Goal: Obtain resource: Download file/media

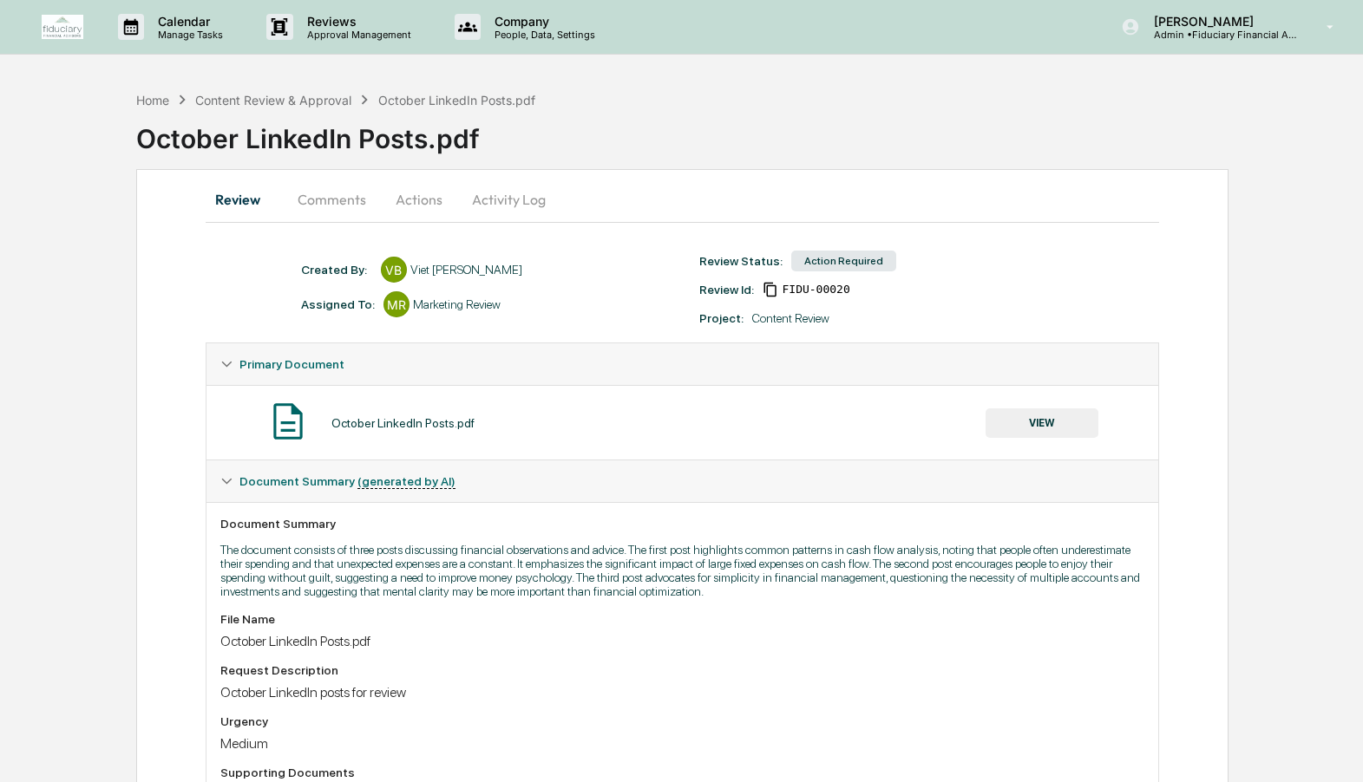
click at [422, 206] on button "Actions" at bounding box center [419, 200] width 78 height 42
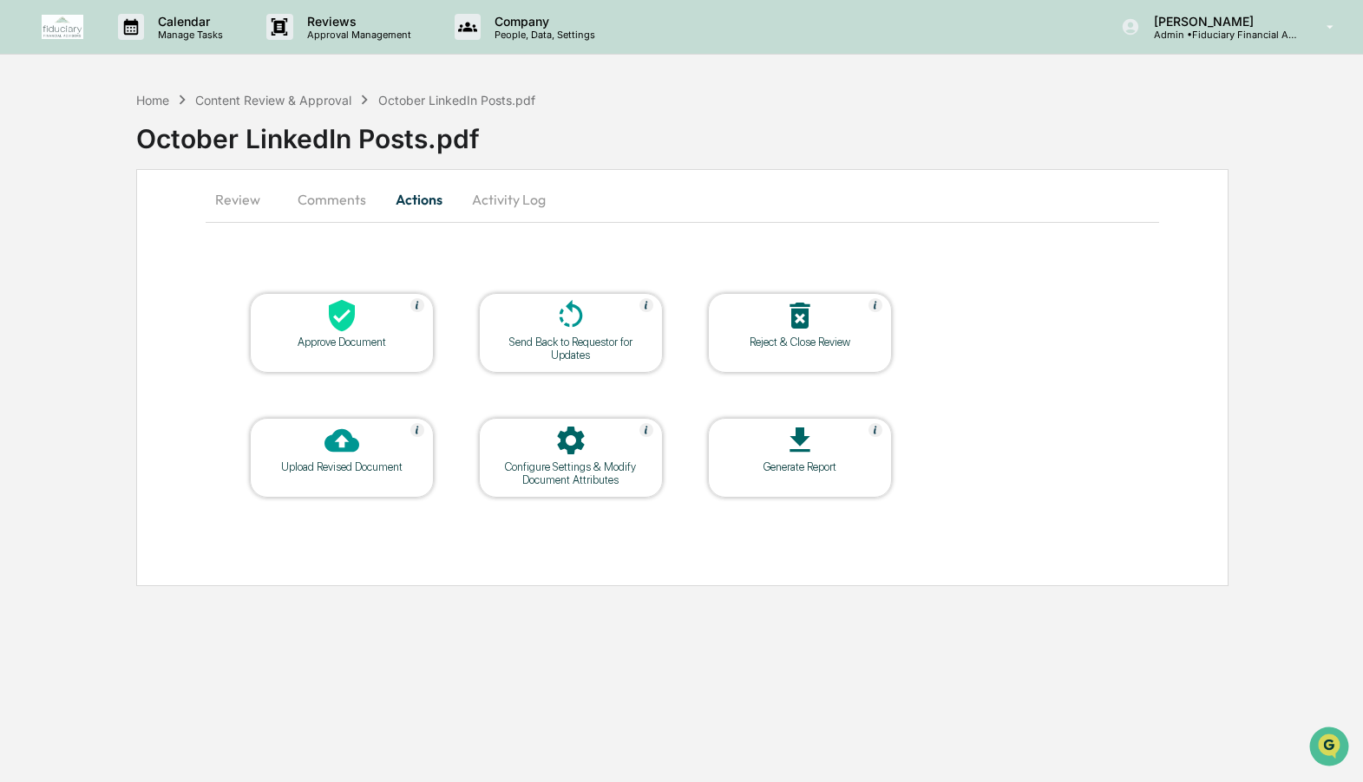
click at [350, 200] on button "Comments" at bounding box center [332, 200] width 96 height 42
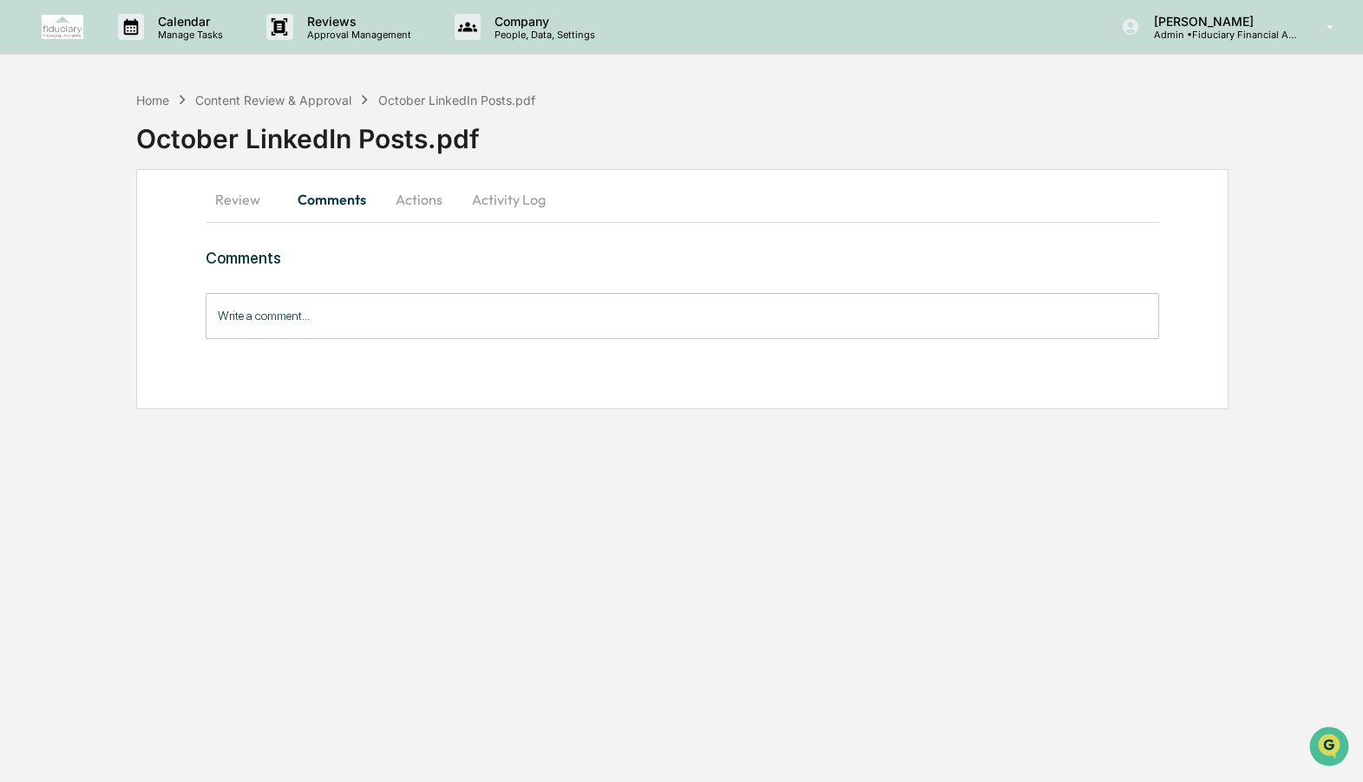
click at [495, 202] on button "Activity Log" at bounding box center [508, 200] width 101 height 42
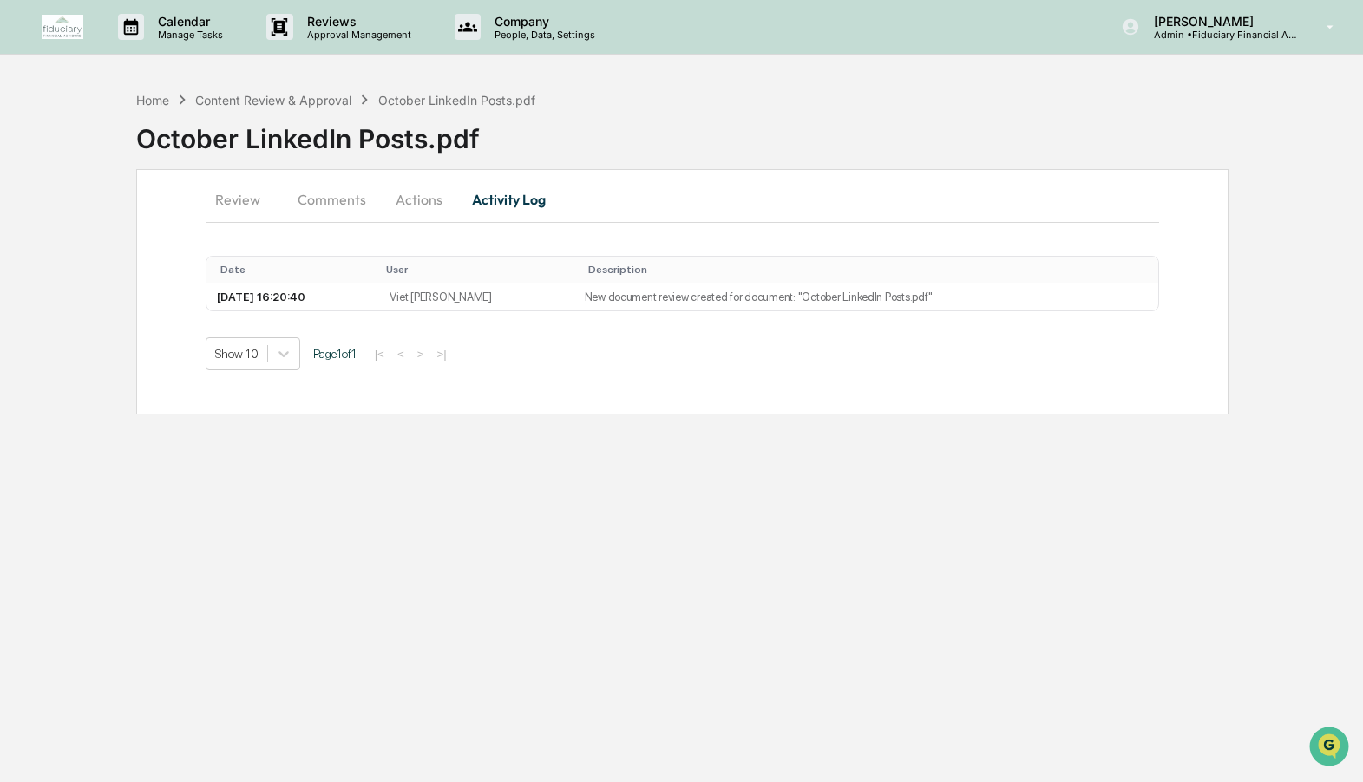
click at [240, 197] on button "Review" at bounding box center [245, 200] width 78 height 42
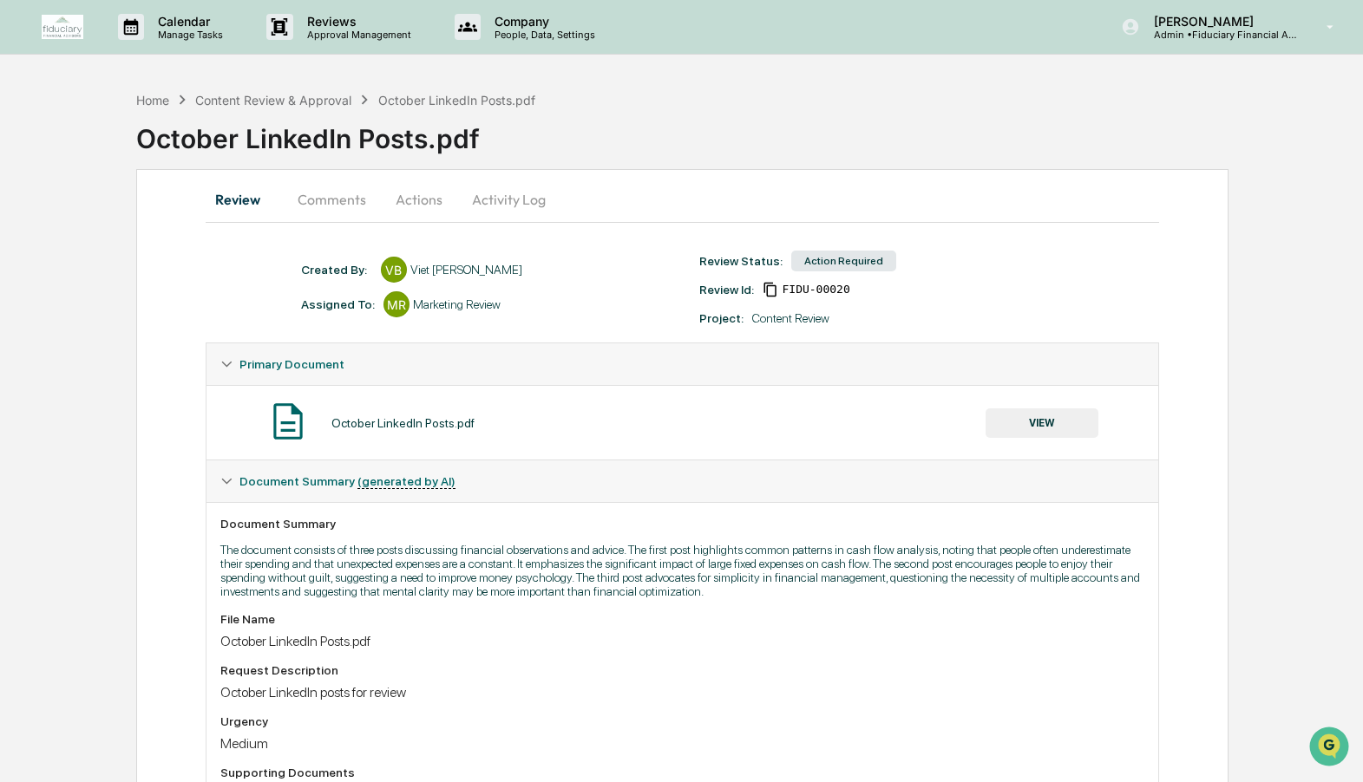
click at [1021, 423] on button "VIEW" at bounding box center [1041, 423] width 113 height 29
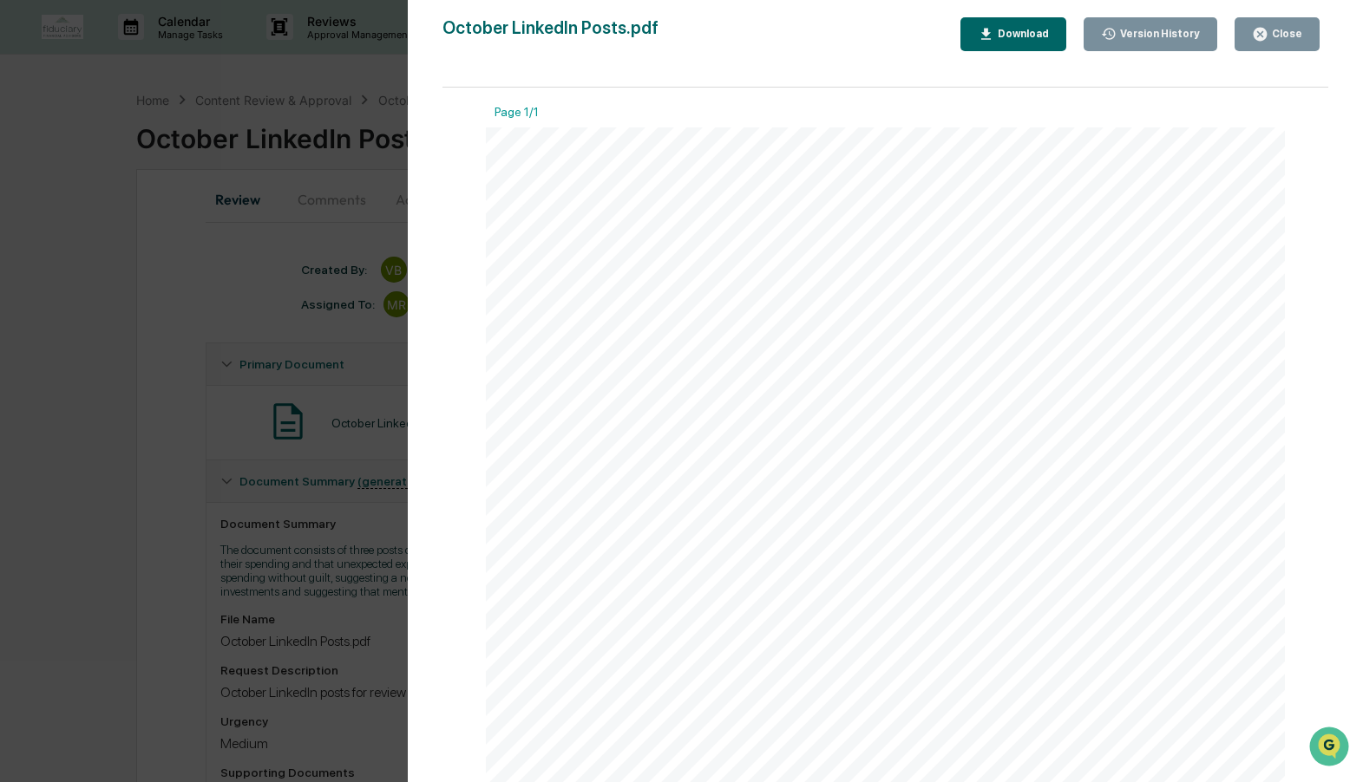
click at [1002, 38] on div "Download" at bounding box center [1021, 34] width 55 height 12
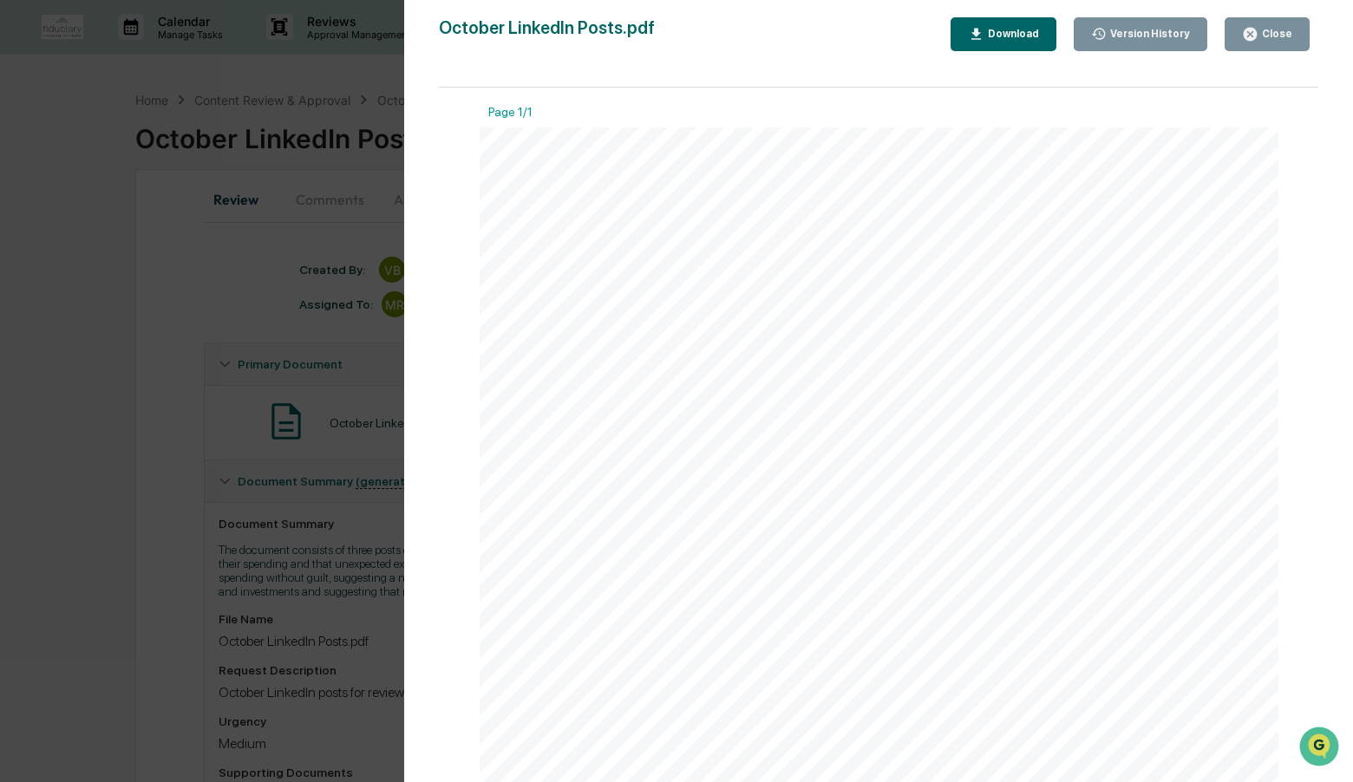
click at [990, 39] on div "Download" at bounding box center [1011, 34] width 55 height 12
click at [281, 243] on div "Version History [DATE] 04:20 PM Viet [PERSON_NAME] October LinkedIn Posts.pdf C…" at bounding box center [676, 391] width 1353 height 782
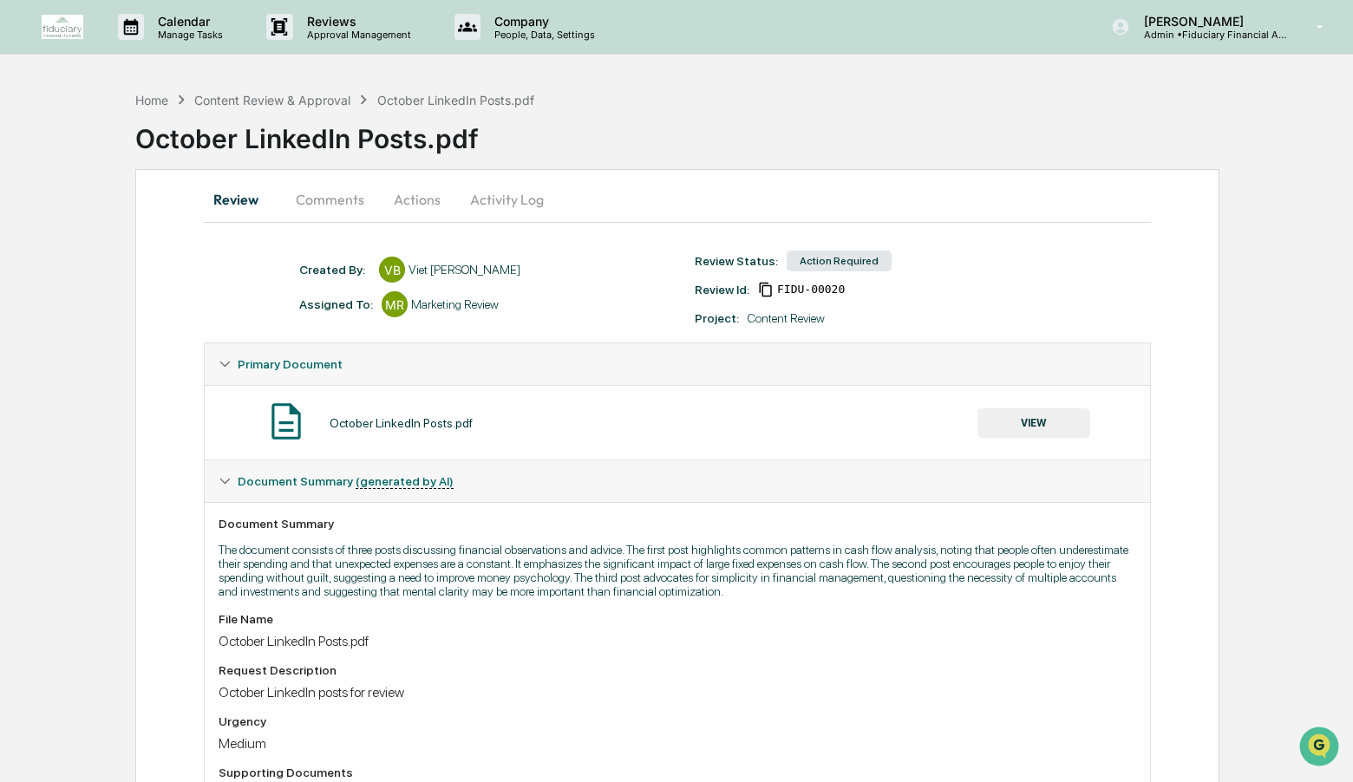
click at [148, 107] on div "Home Content Review & Approval October LinkedIn Posts.pdf" at bounding box center [334, 99] width 399 height 19
click at [147, 101] on div "Home" at bounding box center [151, 100] width 33 height 15
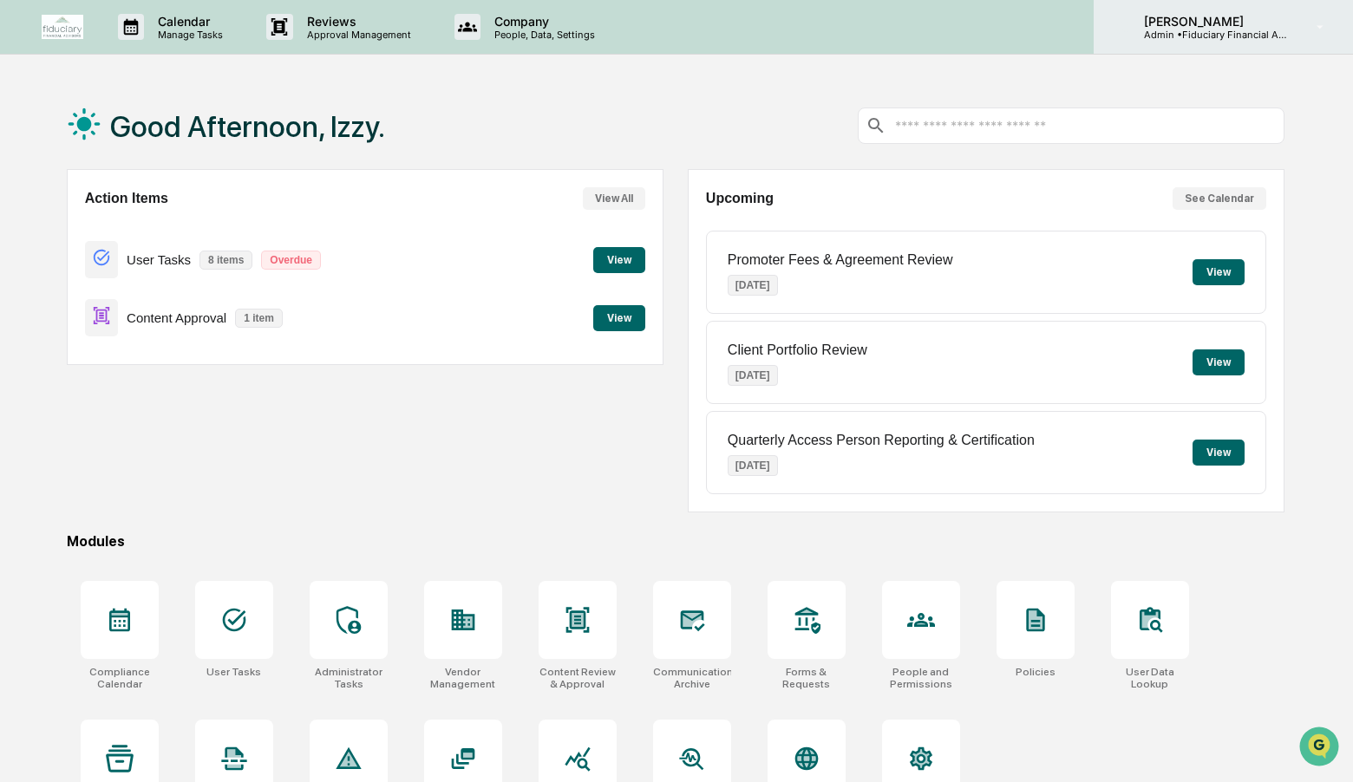
click at [1158, 35] on p "Admin • Fiduciary Financial Advisors" at bounding box center [1210, 35] width 161 height 12
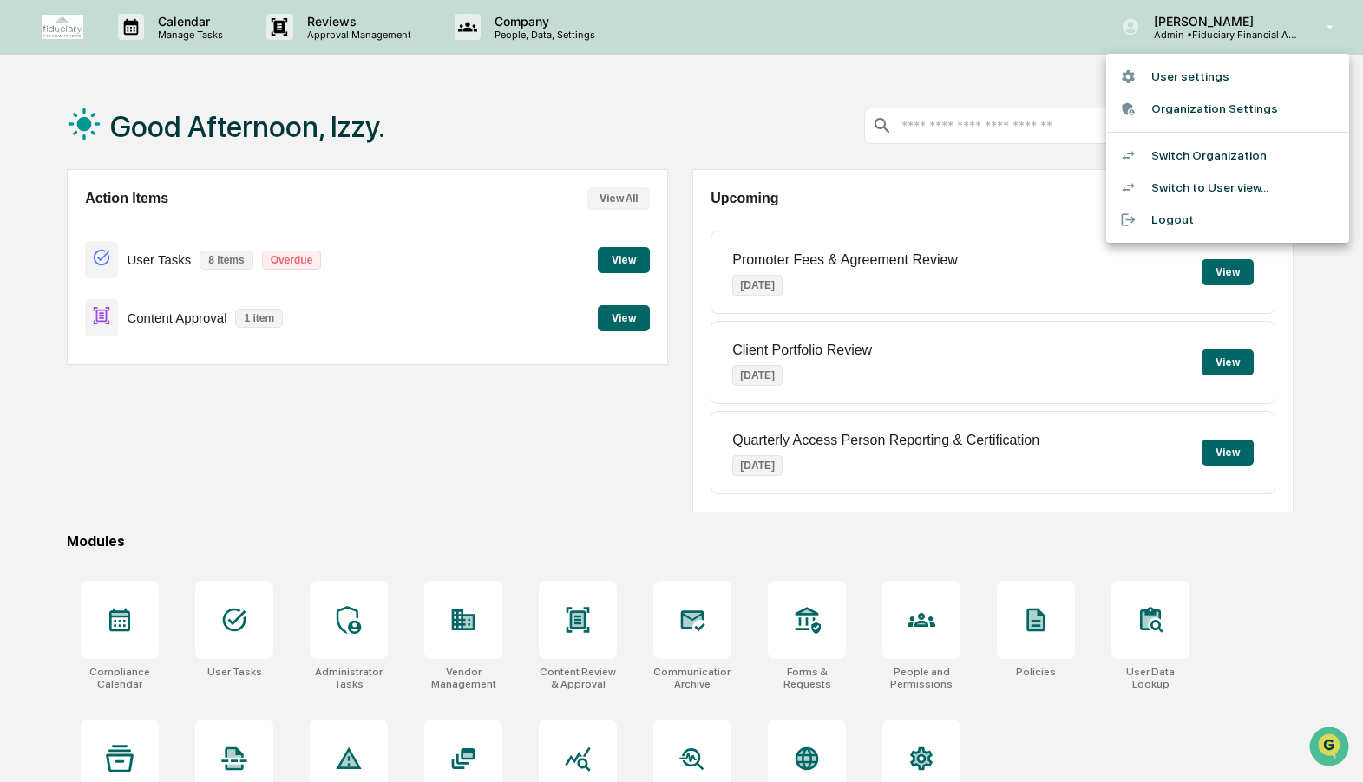
click at [1161, 154] on li "Switch Organization" at bounding box center [1227, 156] width 243 height 32
